Goal: Information Seeking & Learning: Learn about a topic

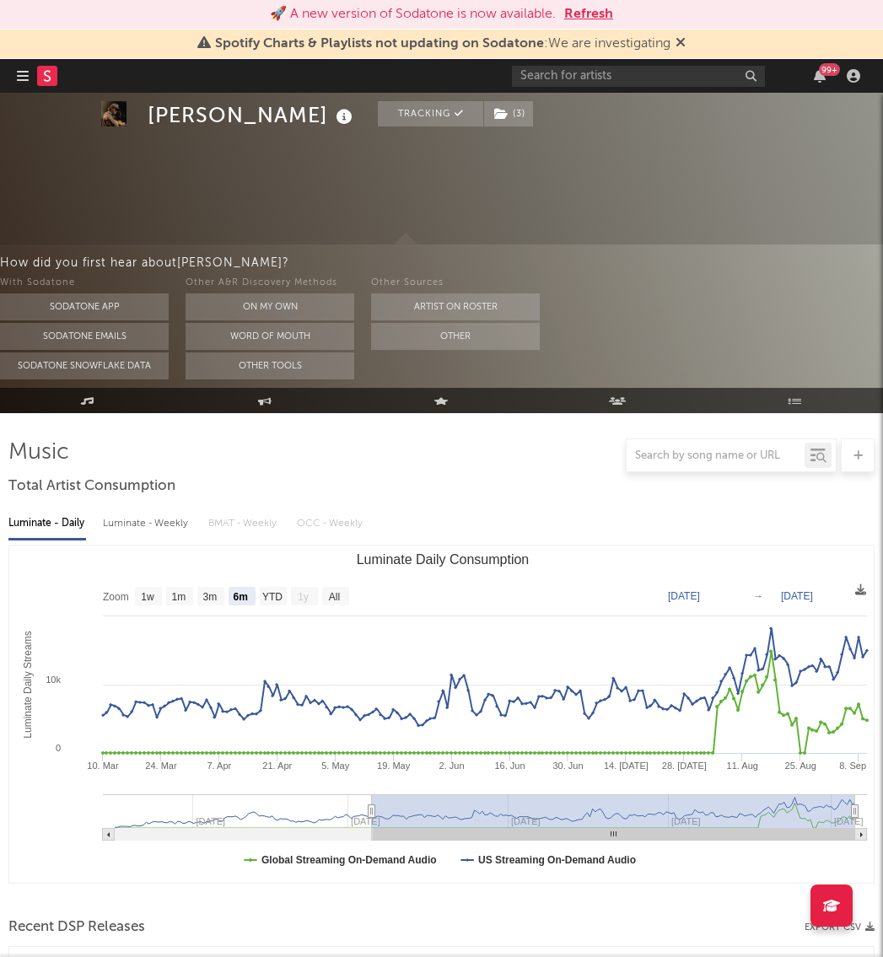
select select "6m"
select select "1m"
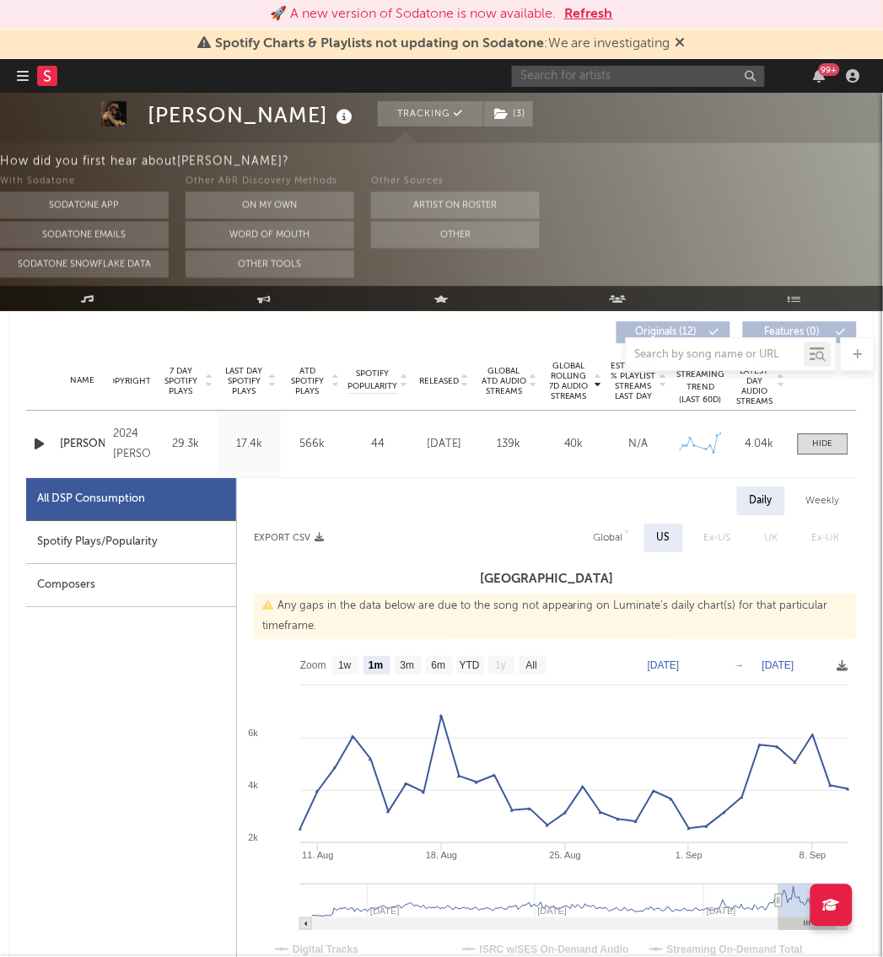
click at [663, 73] on input "text" at bounding box center [638, 76] width 253 height 21
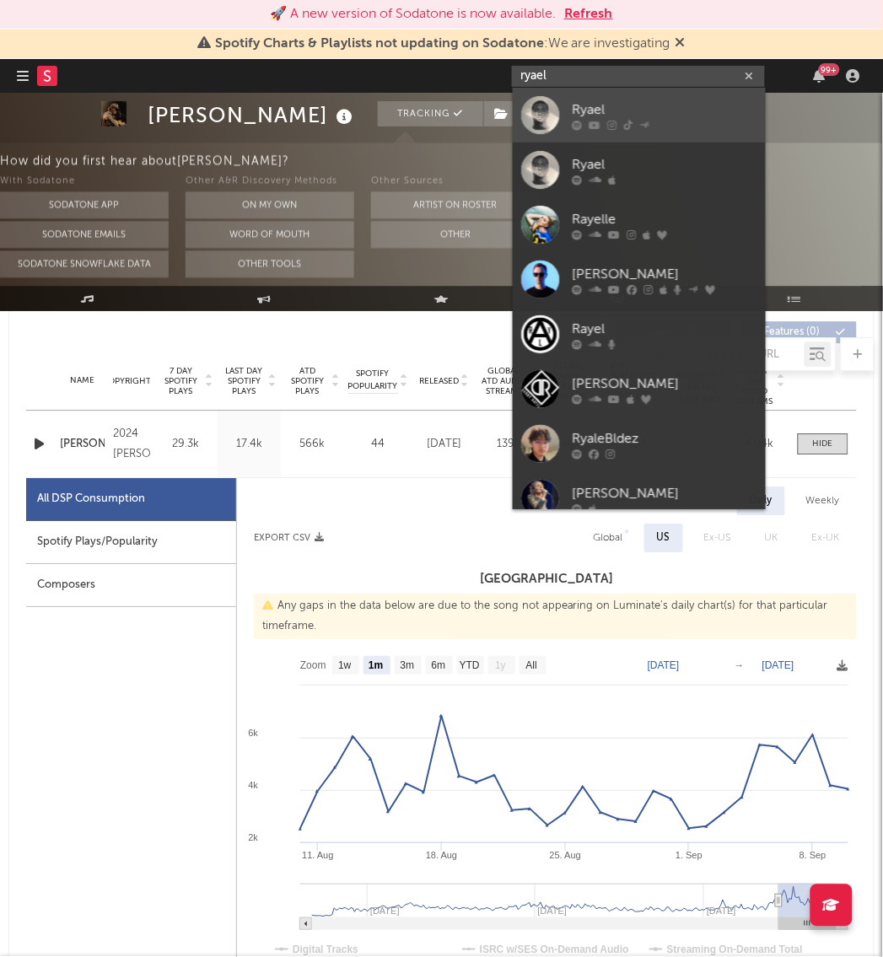
type input "ryael"
click at [533, 102] on div at bounding box center [540, 115] width 38 height 38
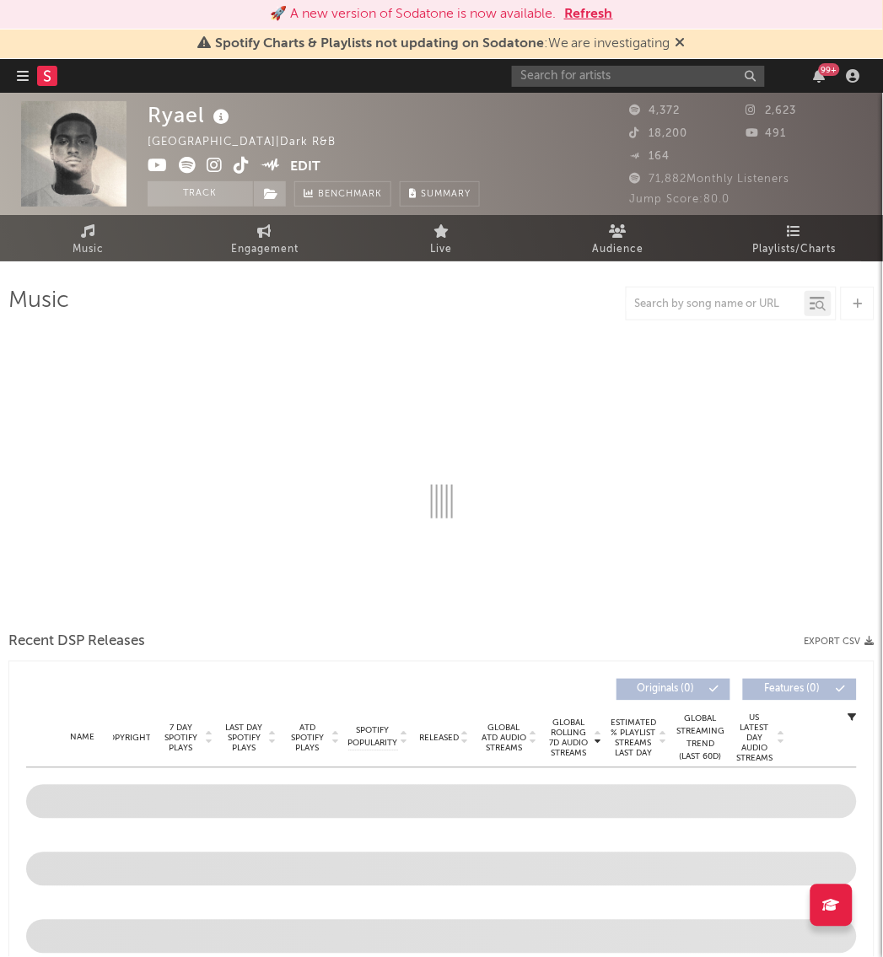
select select "1w"
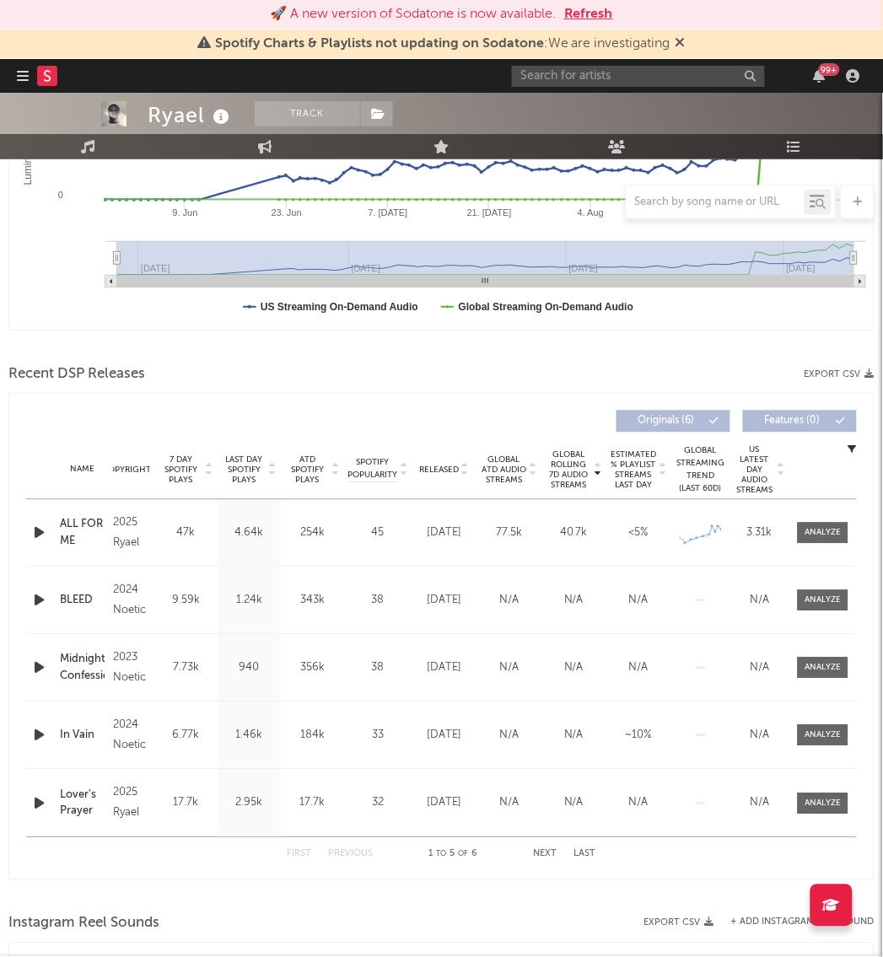
scroll to position [402, 0]
click at [516, 479] on span "Global ATD Audio Streams" at bounding box center [503, 469] width 46 height 30
click at [561, 468] on span "Global Rolling 7D Audio Streams" at bounding box center [568, 469] width 46 height 40
click at [543, 850] on button "Next" at bounding box center [546, 853] width 24 height 9
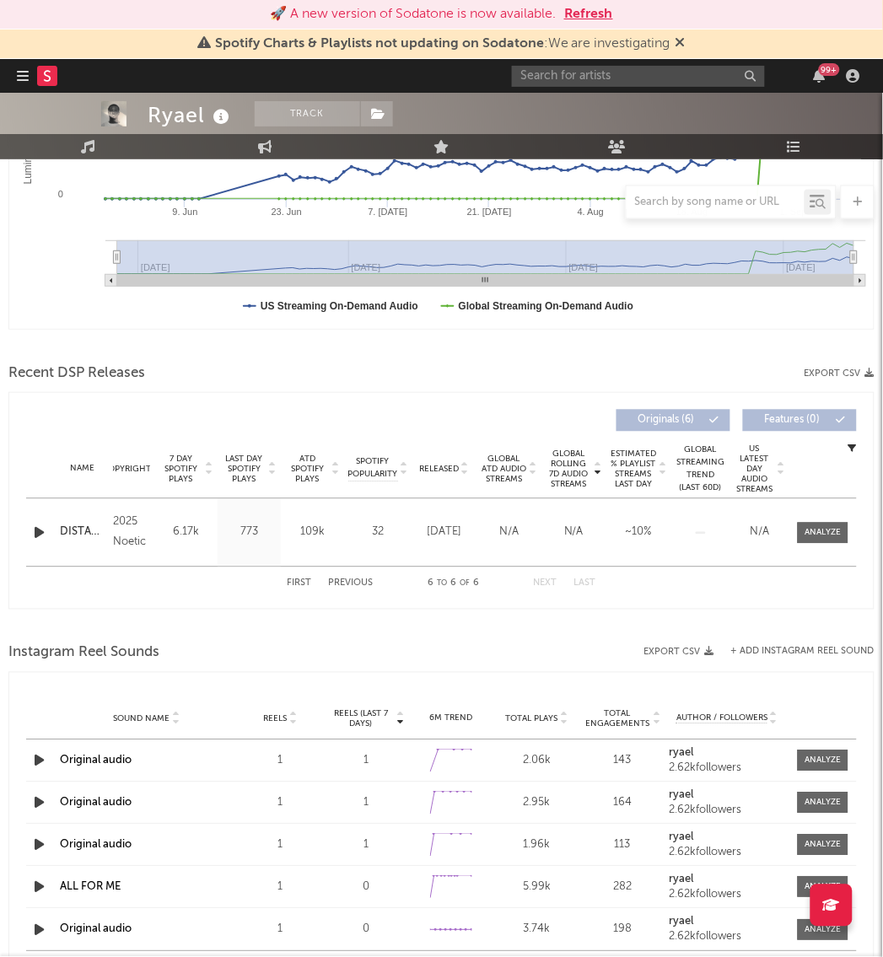
click at [298, 579] on button "First" at bounding box center [299, 583] width 24 height 9
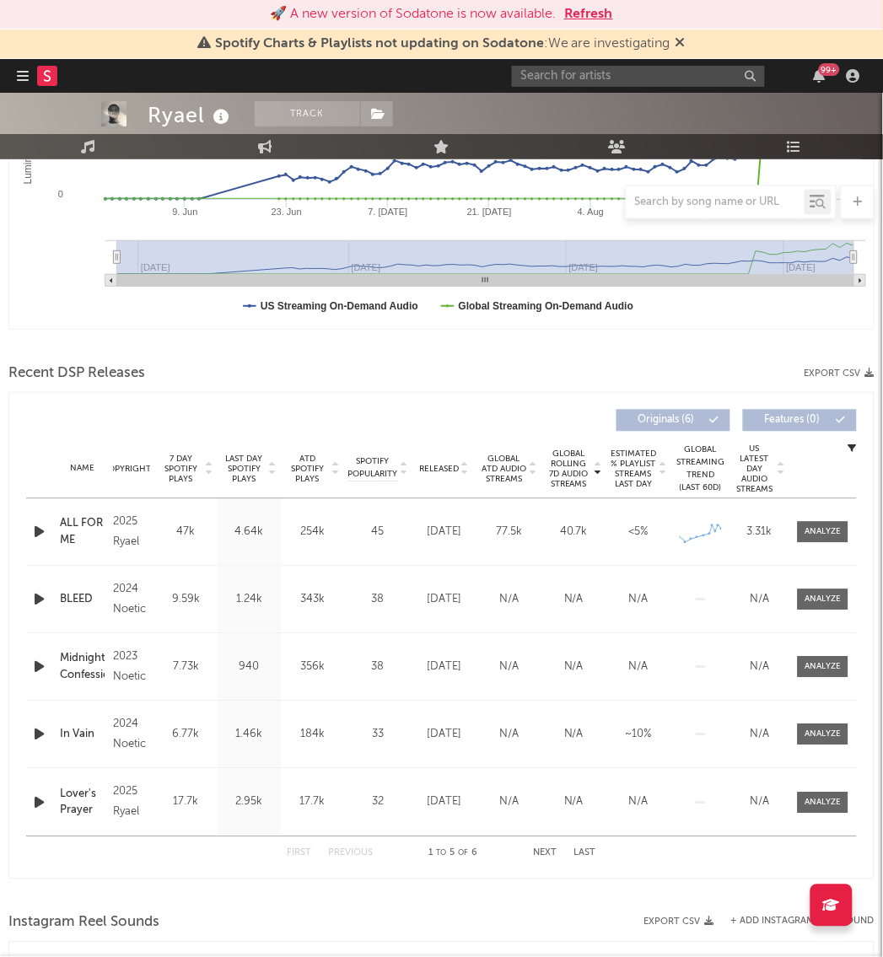
click at [183, 460] on span "7 Day Spotify Plays" at bounding box center [180, 469] width 45 height 30
click at [813, 540] on span at bounding box center [822, 532] width 51 height 21
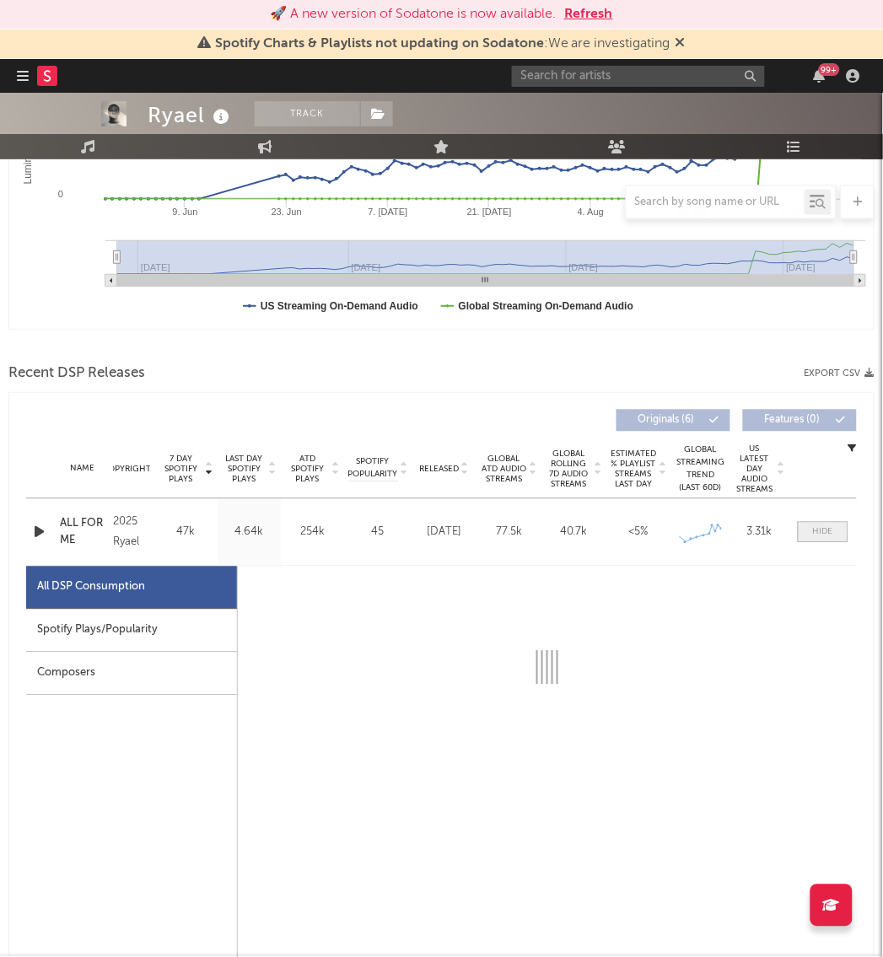
select select "1w"
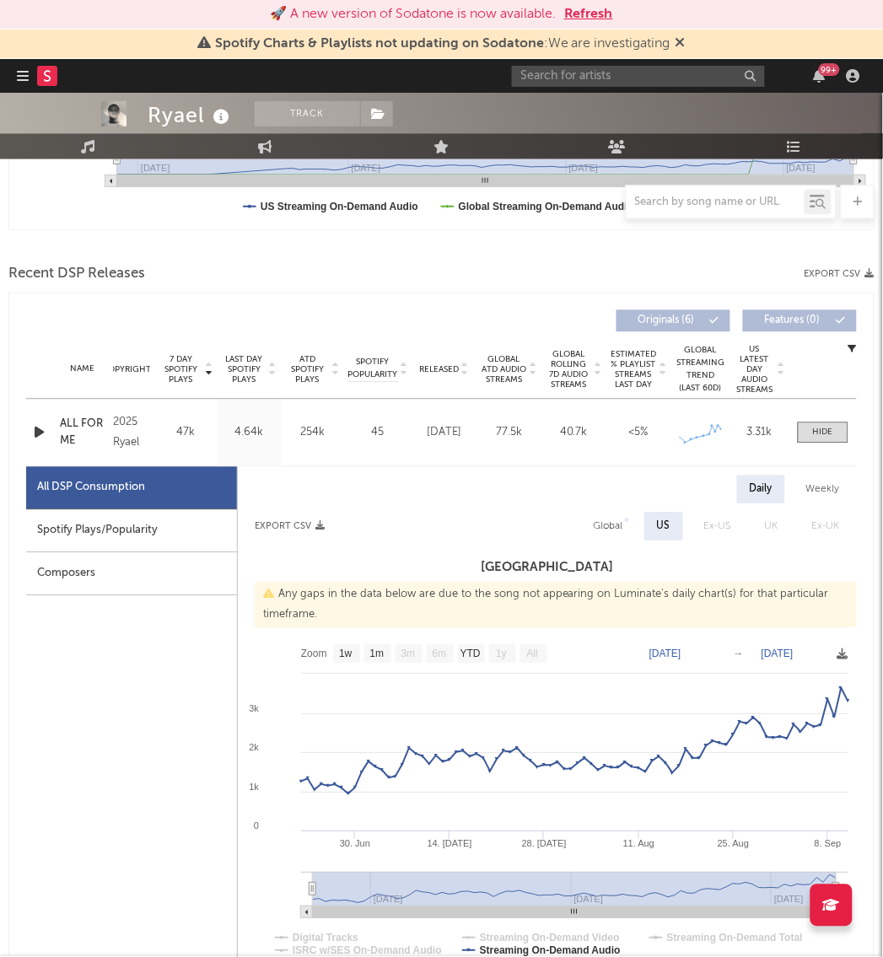
scroll to position [504, 0]
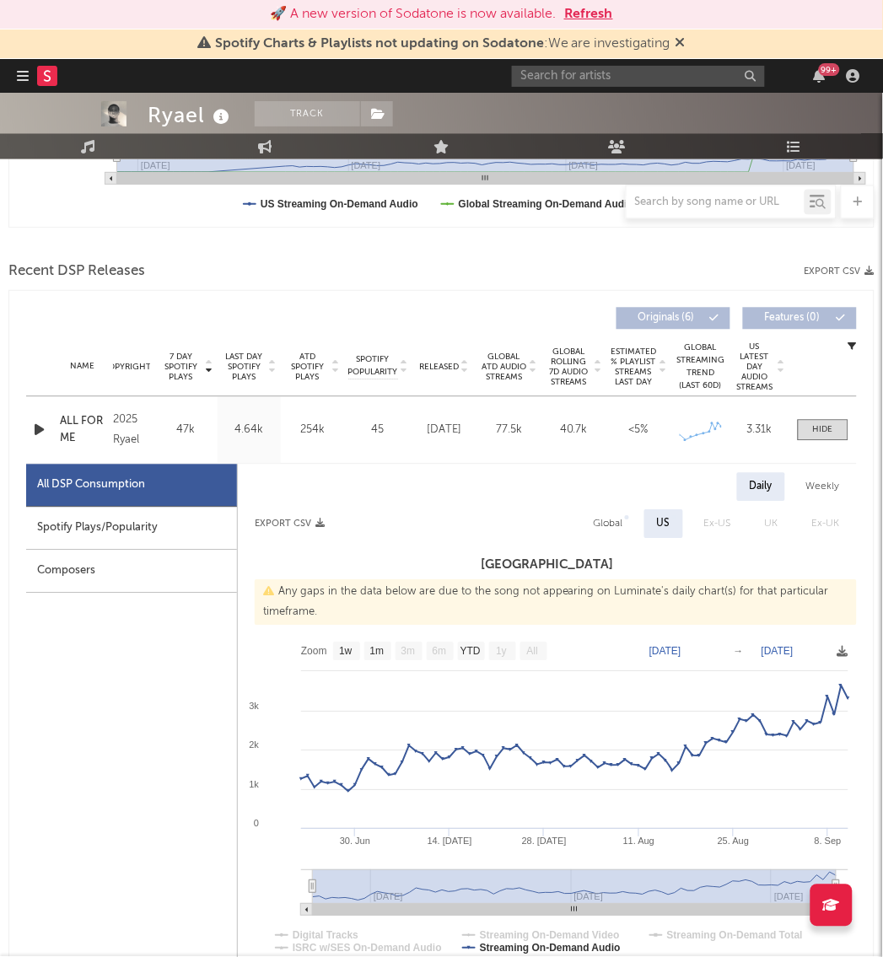
click at [830, 494] on div "Weekly" at bounding box center [822, 487] width 59 height 29
select select "1w"
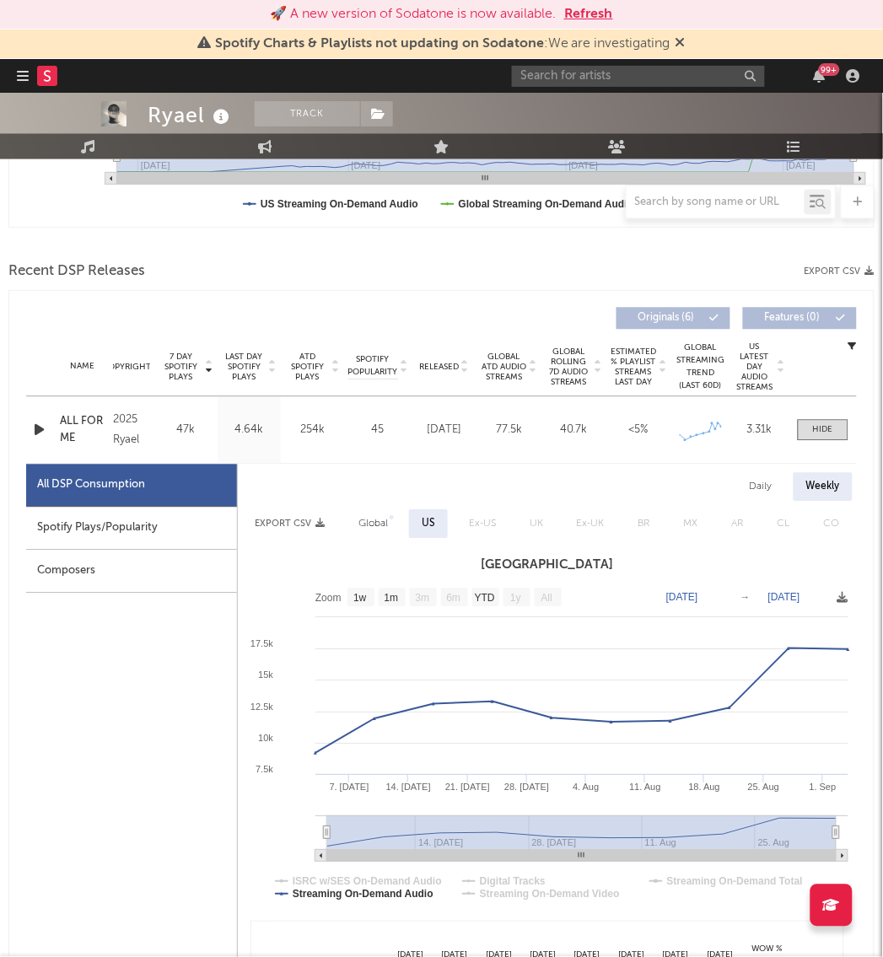
click at [107, 517] on div "Spotify Plays/Popularity" at bounding box center [131, 528] width 211 height 43
select select "1w"
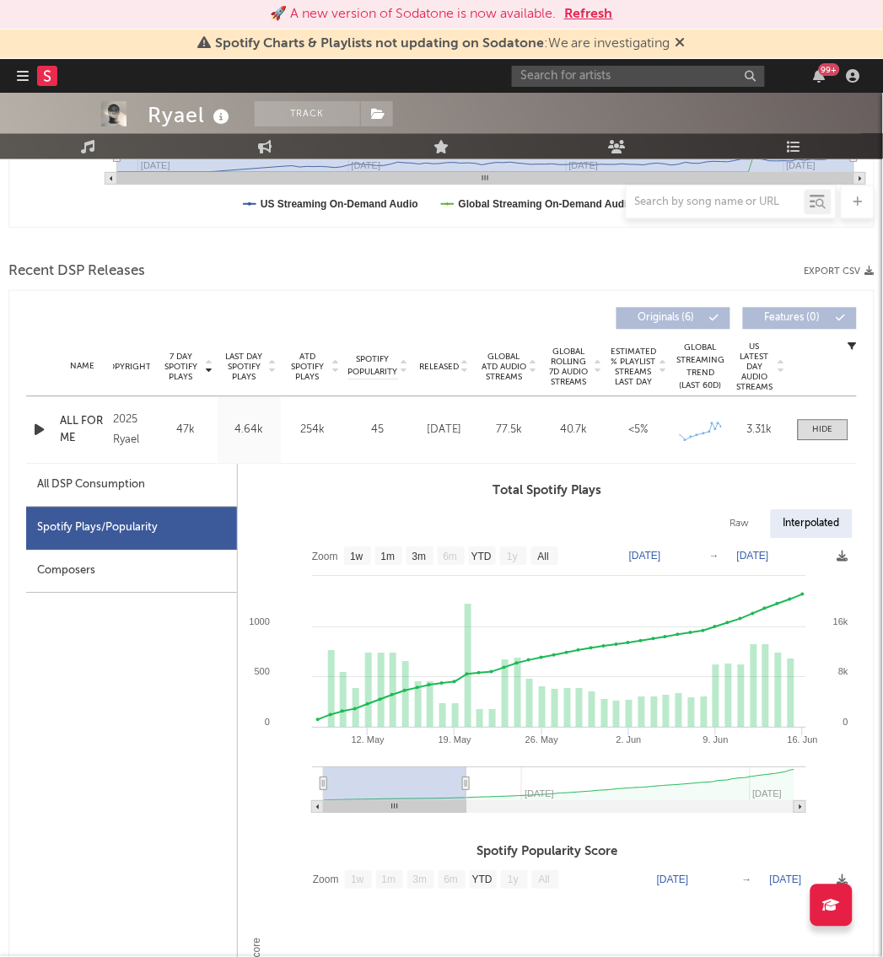
type input "[DATE]"
drag, startPoint x: 794, startPoint y: 784, endPoint x: 453, endPoint y: 762, distance: 342.1
click at [453, 762] on icon "Created with Highcharts 10.3.3 19. [DATE]. Jun [DATE]. May 26. [DATE]. Jun [DAT…" at bounding box center [547, 682] width 619 height 287
